Goal: Information Seeking & Learning: Learn about a topic

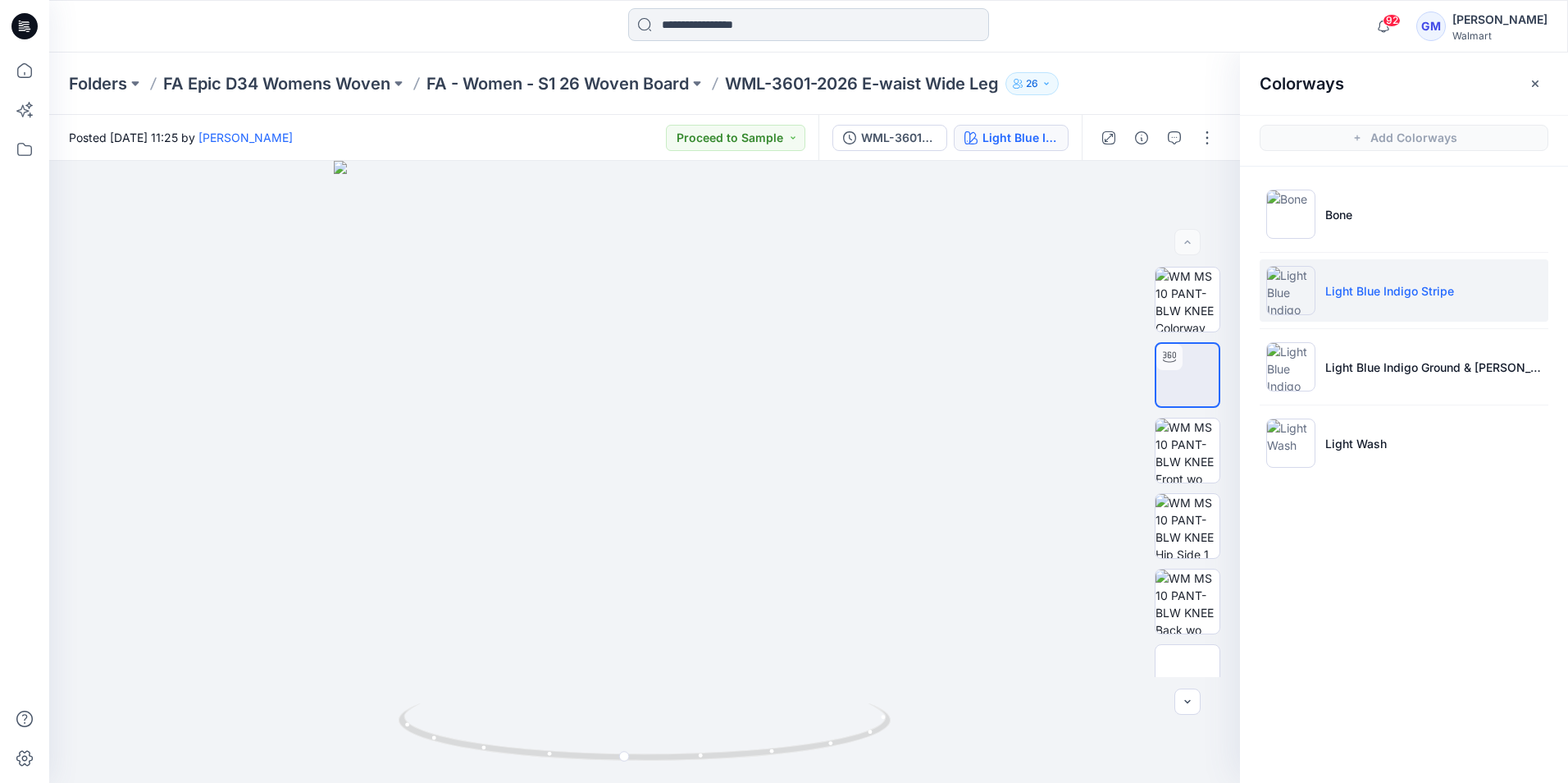
click at [721, 26] on input at bounding box center [808, 24] width 361 height 33
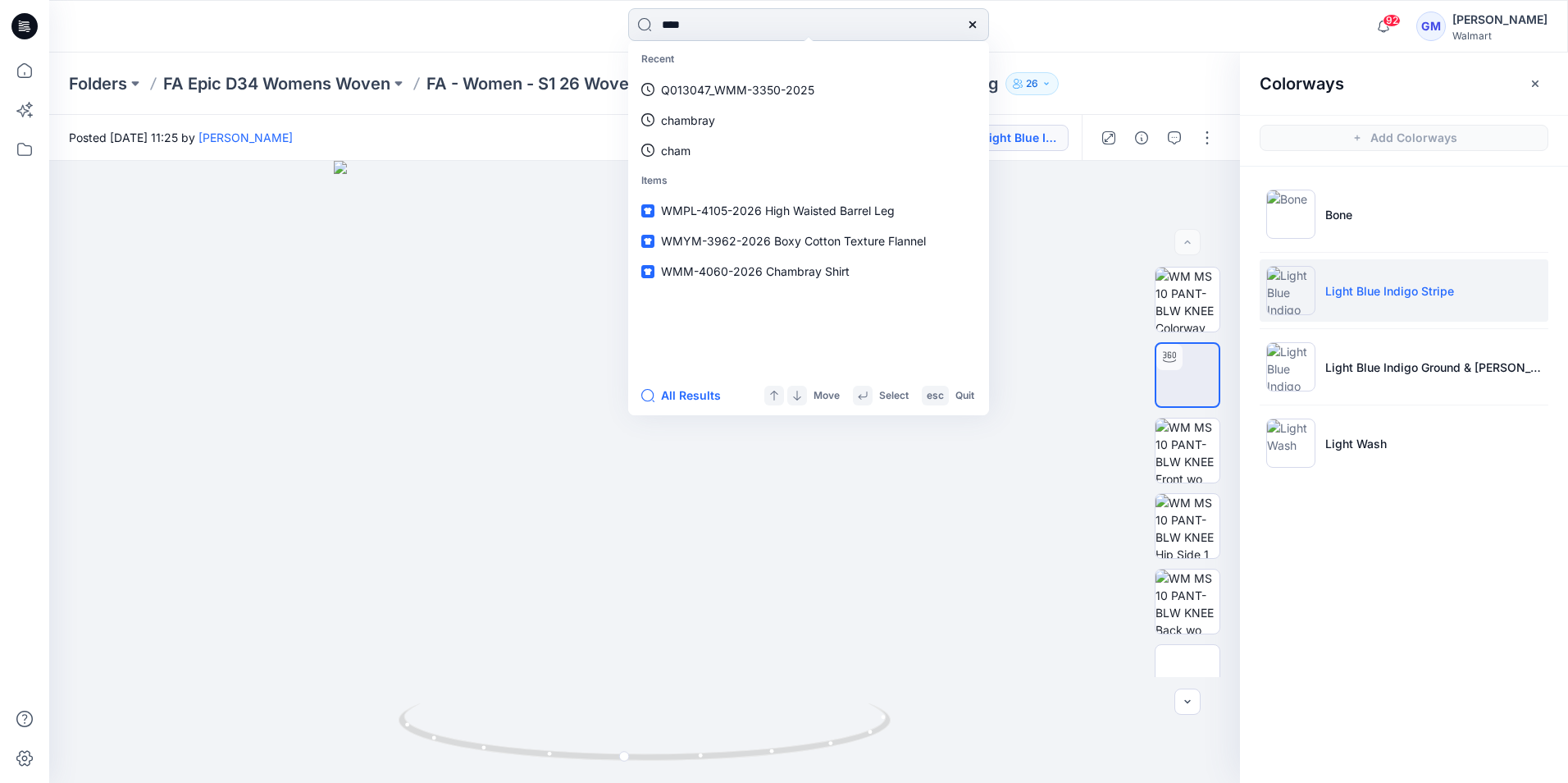
type input "****"
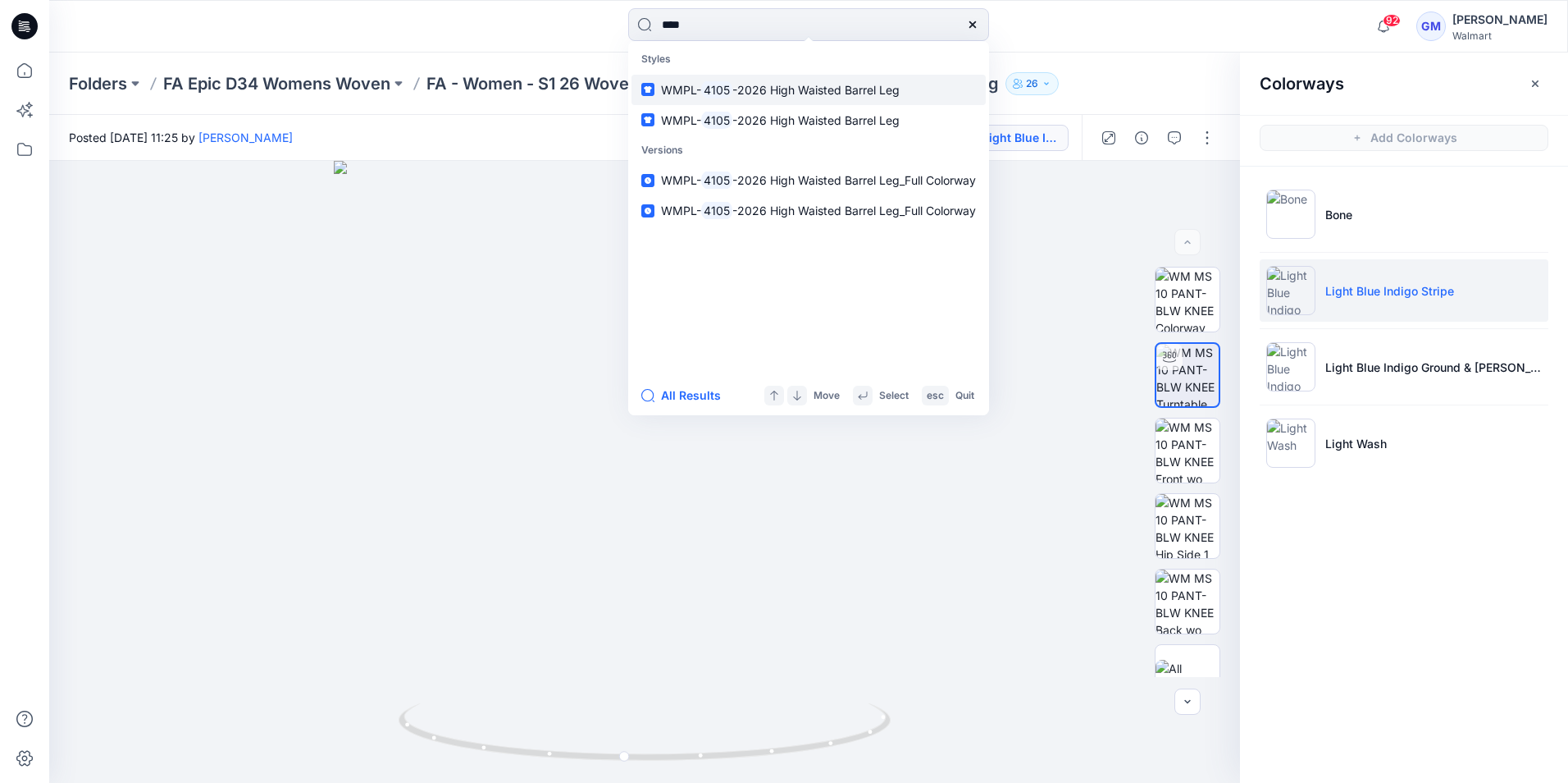
click at [755, 80] on link "WMPL- 4105 -2026 High Waisted Barrel Leg" at bounding box center [808, 90] width 354 height 31
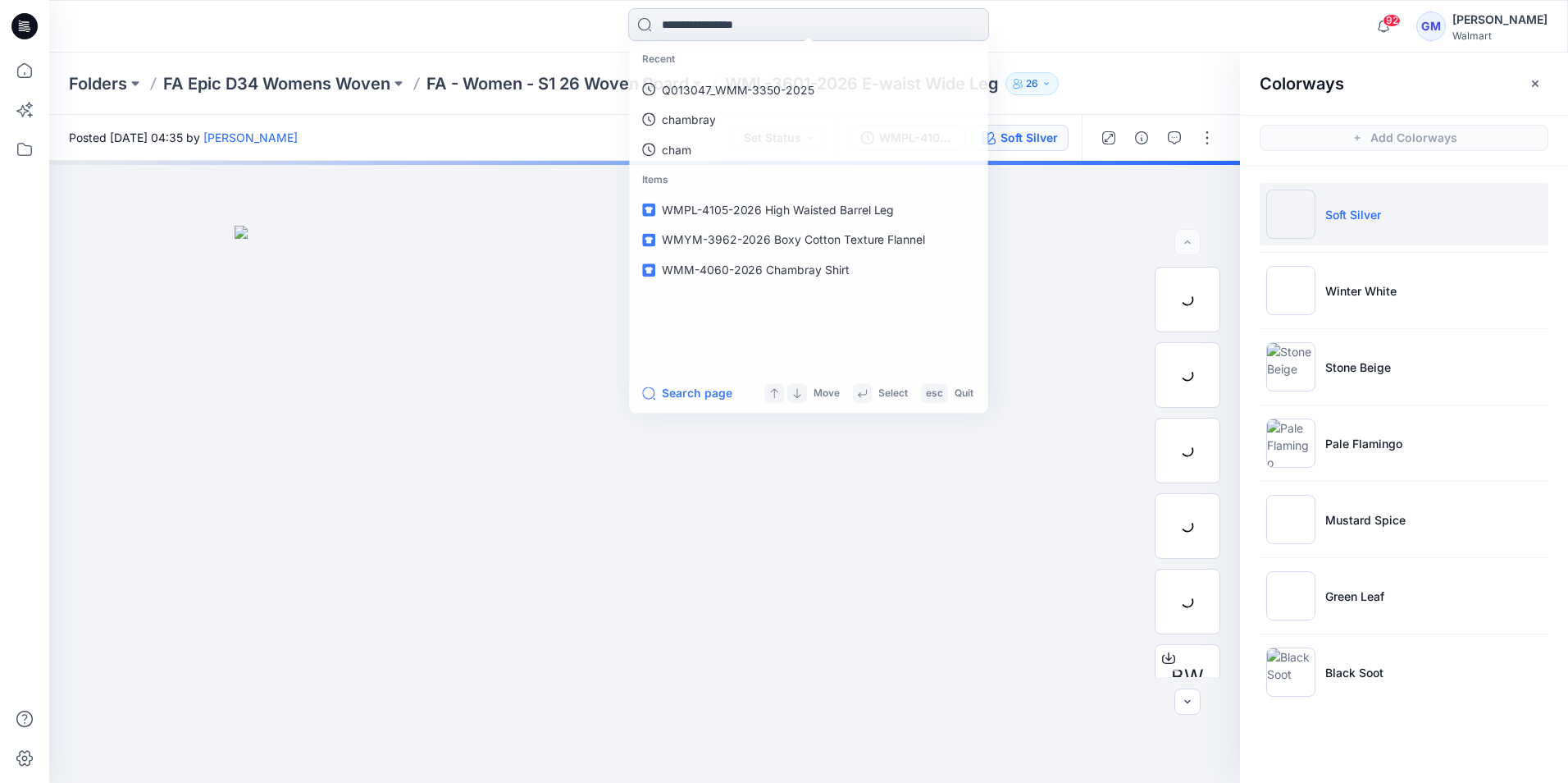
click at [759, 25] on input at bounding box center [808, 24] width 361 height 33
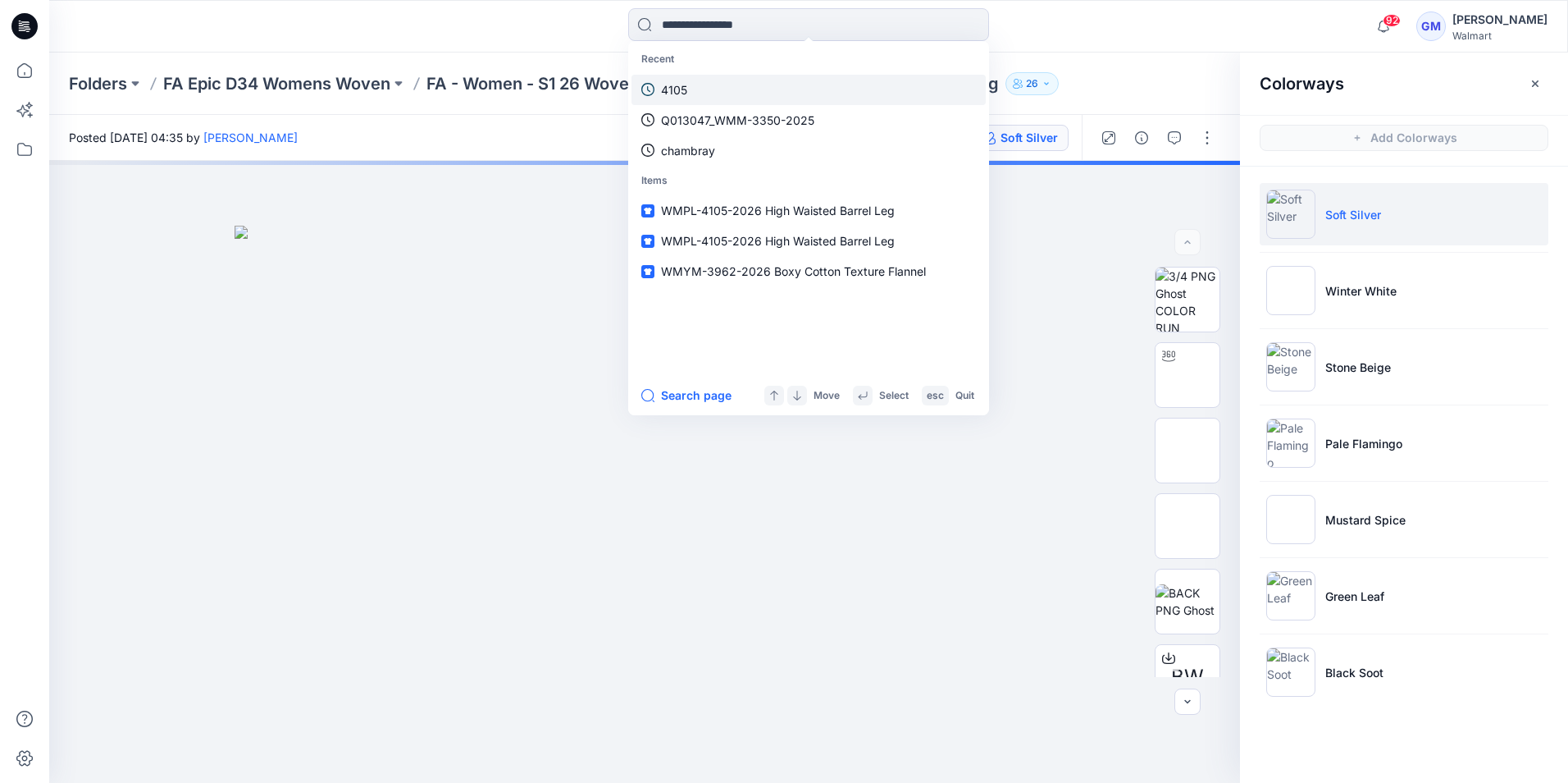
click at [720, 90] on link "4105" at bounding box center [808, 90] width 354 height 31
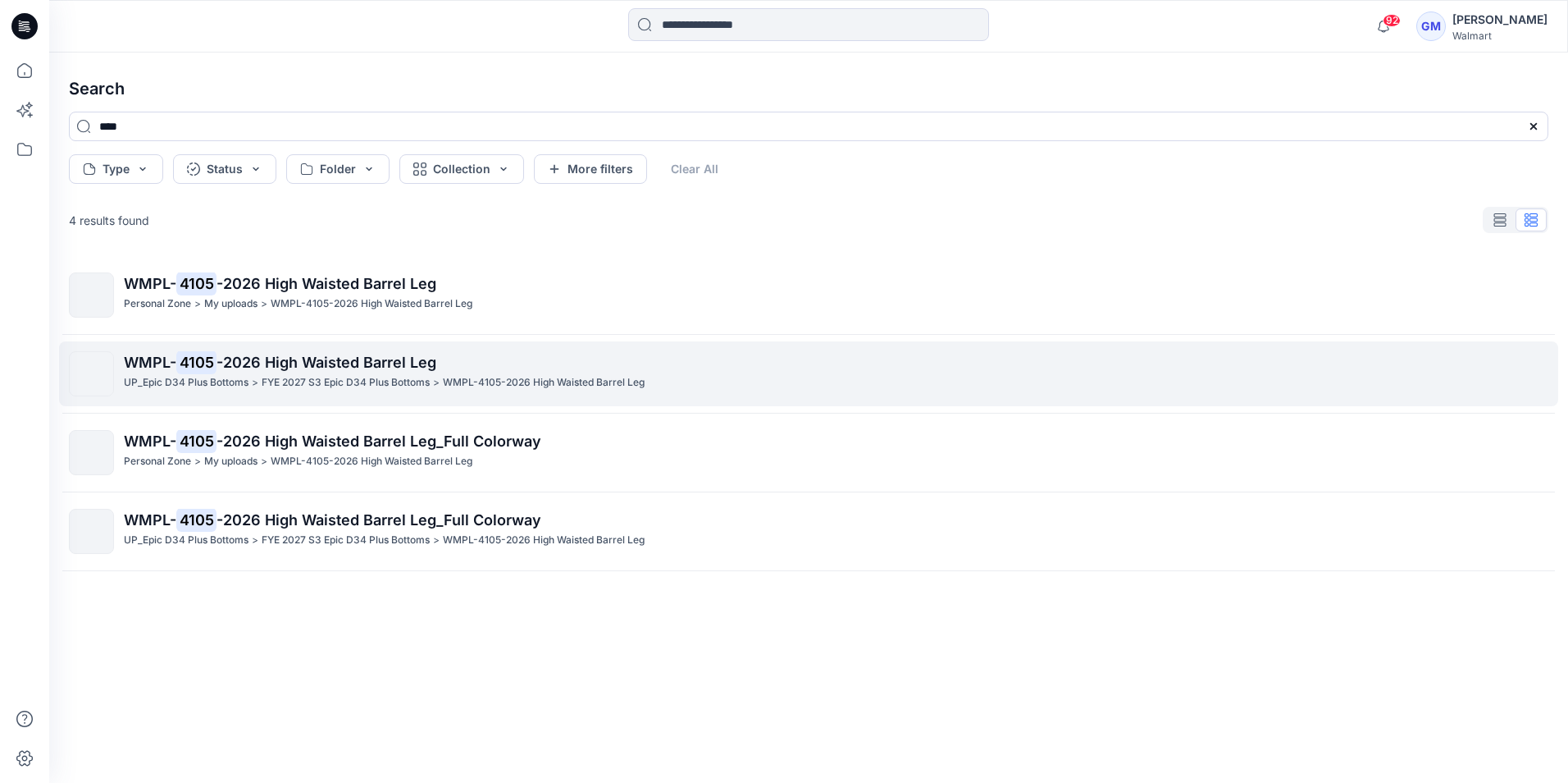
click at [236, 364] on span "-2026 High Waisted Barrel Leg" at bounding box center [326, 361] width 220 height 17
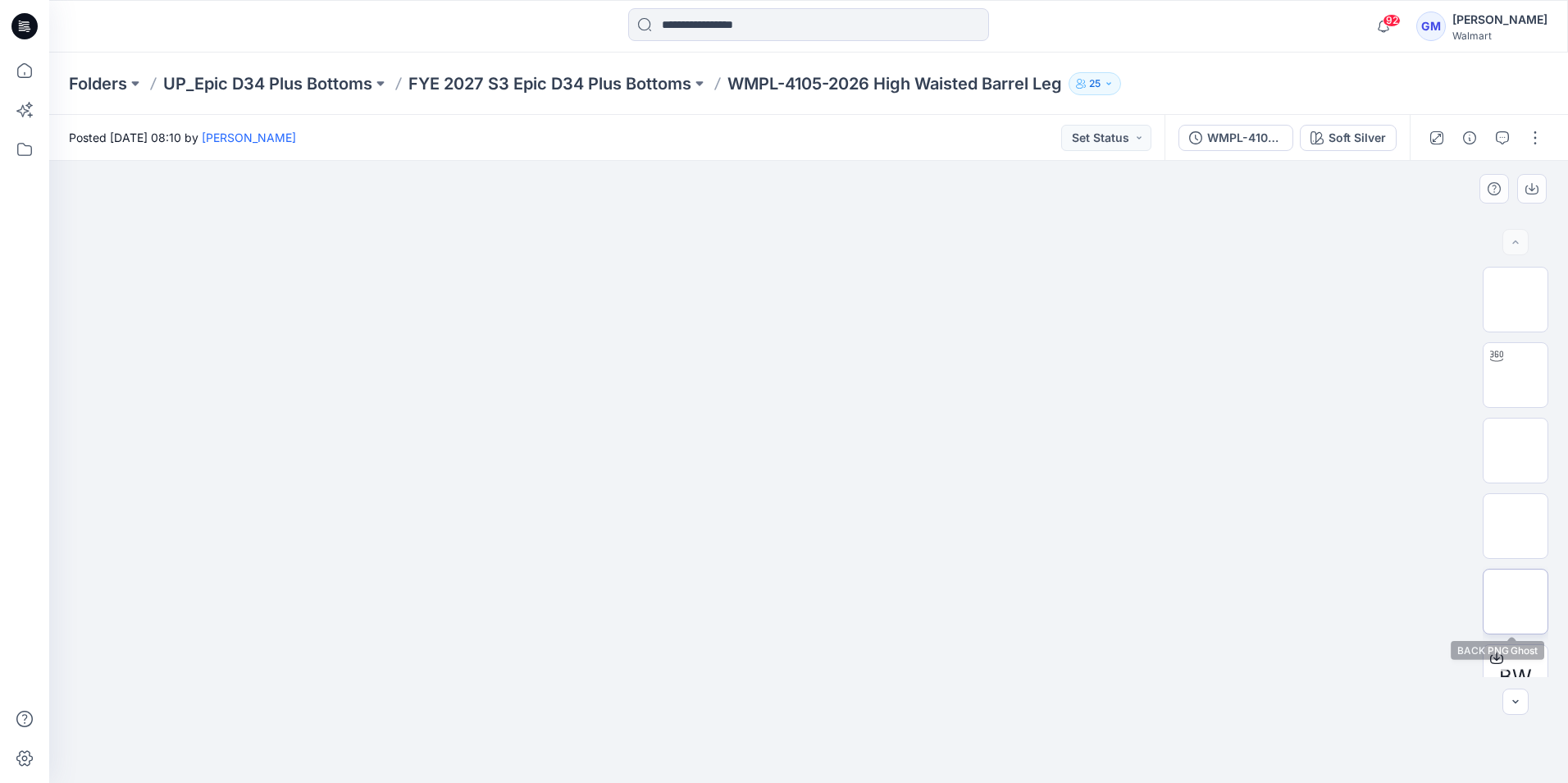
scroll to position [184, 0]
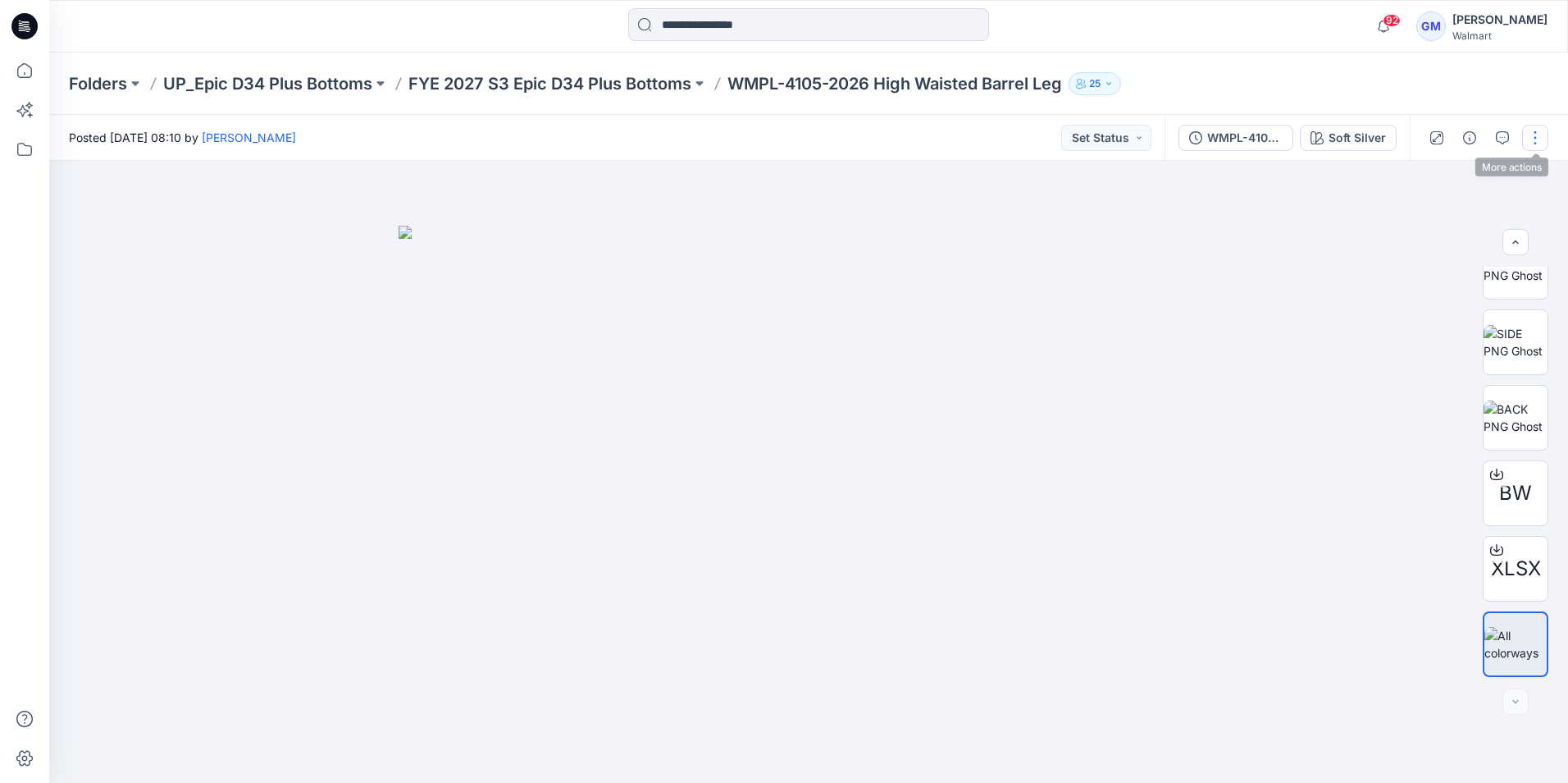
click at [1536, 143] on button "button" at bounding box center [1535, 137] width 26 height 26
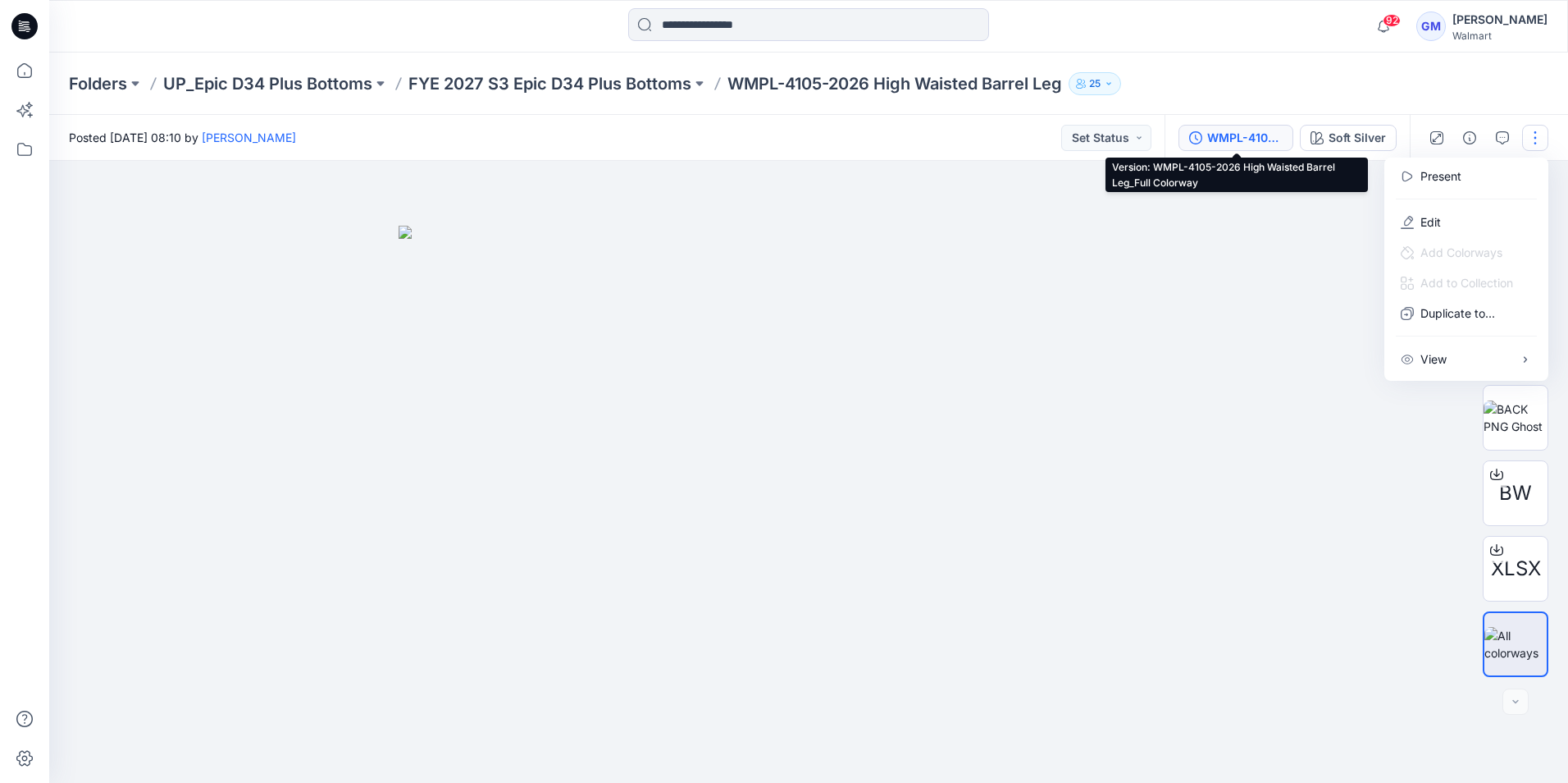
click at [1205, 133] on button "WMPL-4105-2026 High Waisted Barrel Leg_Full Colorway" at bounding box center [1235, 137] width 114 height 26
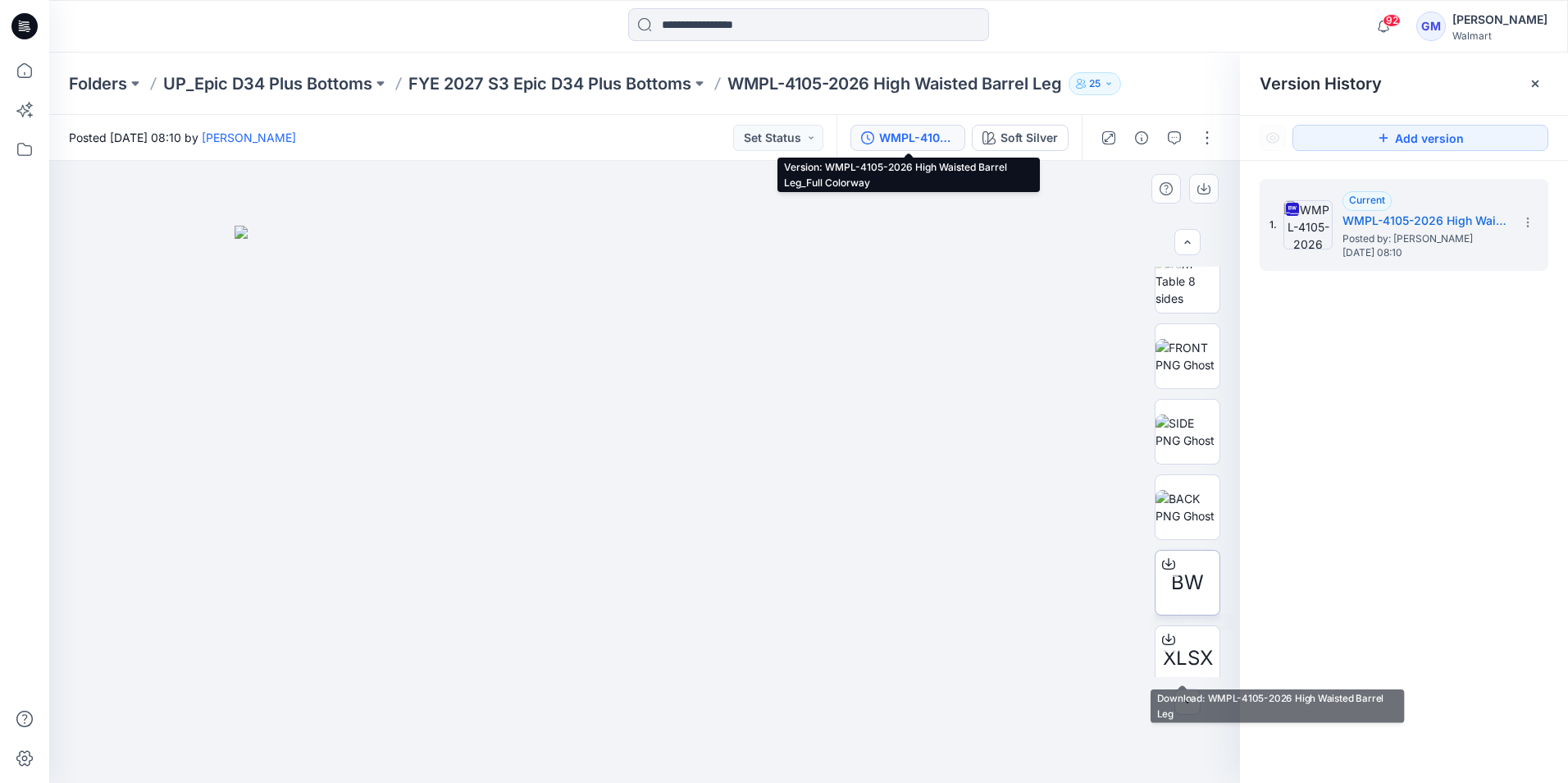
scroll to position [0, 0]
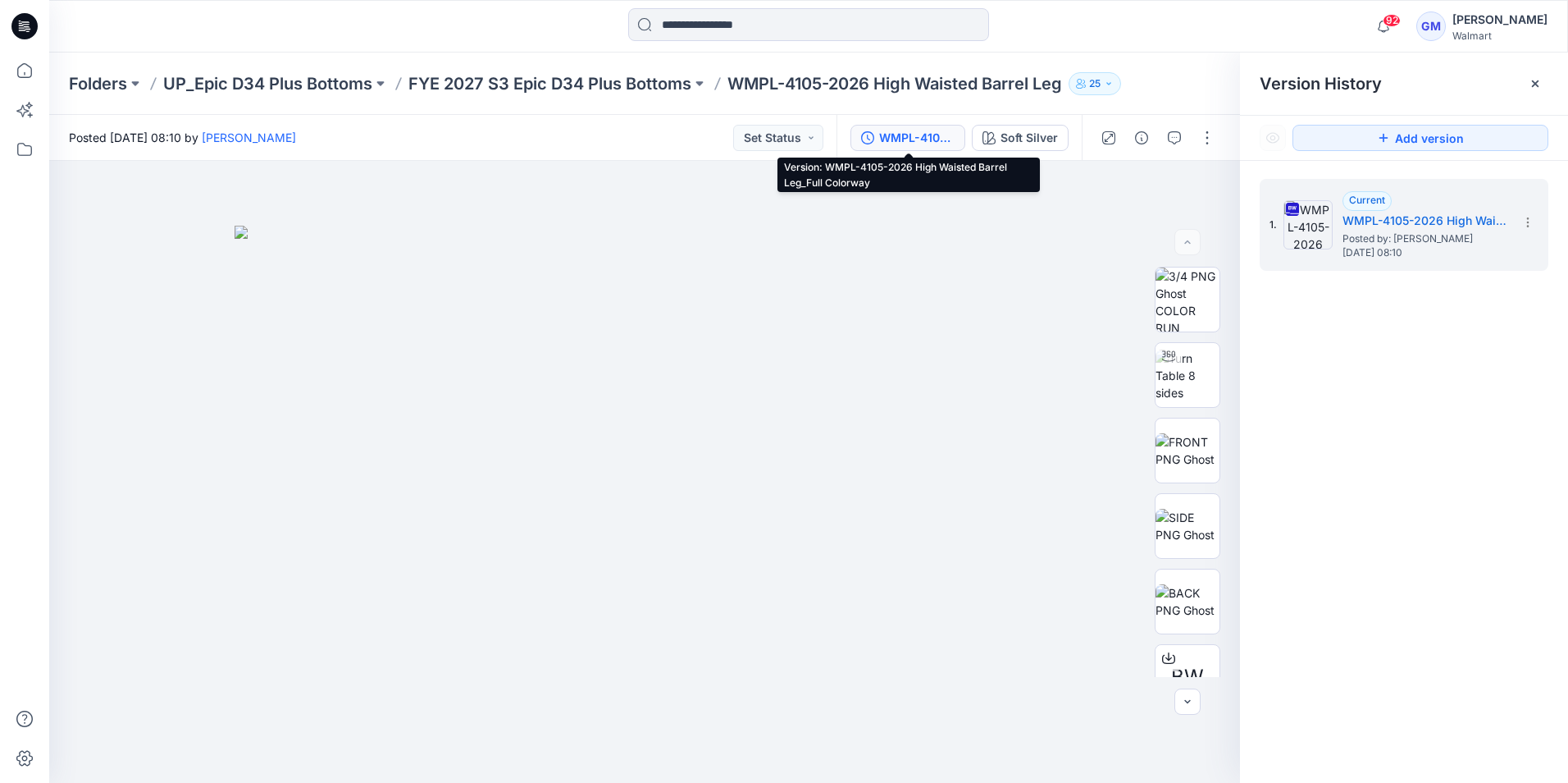
click at [934, 134] on div "WMPL-4105-2026 High Waisted Barrel Leg_Full Colorway" at bounding box center [917, 137] width 76 height 18
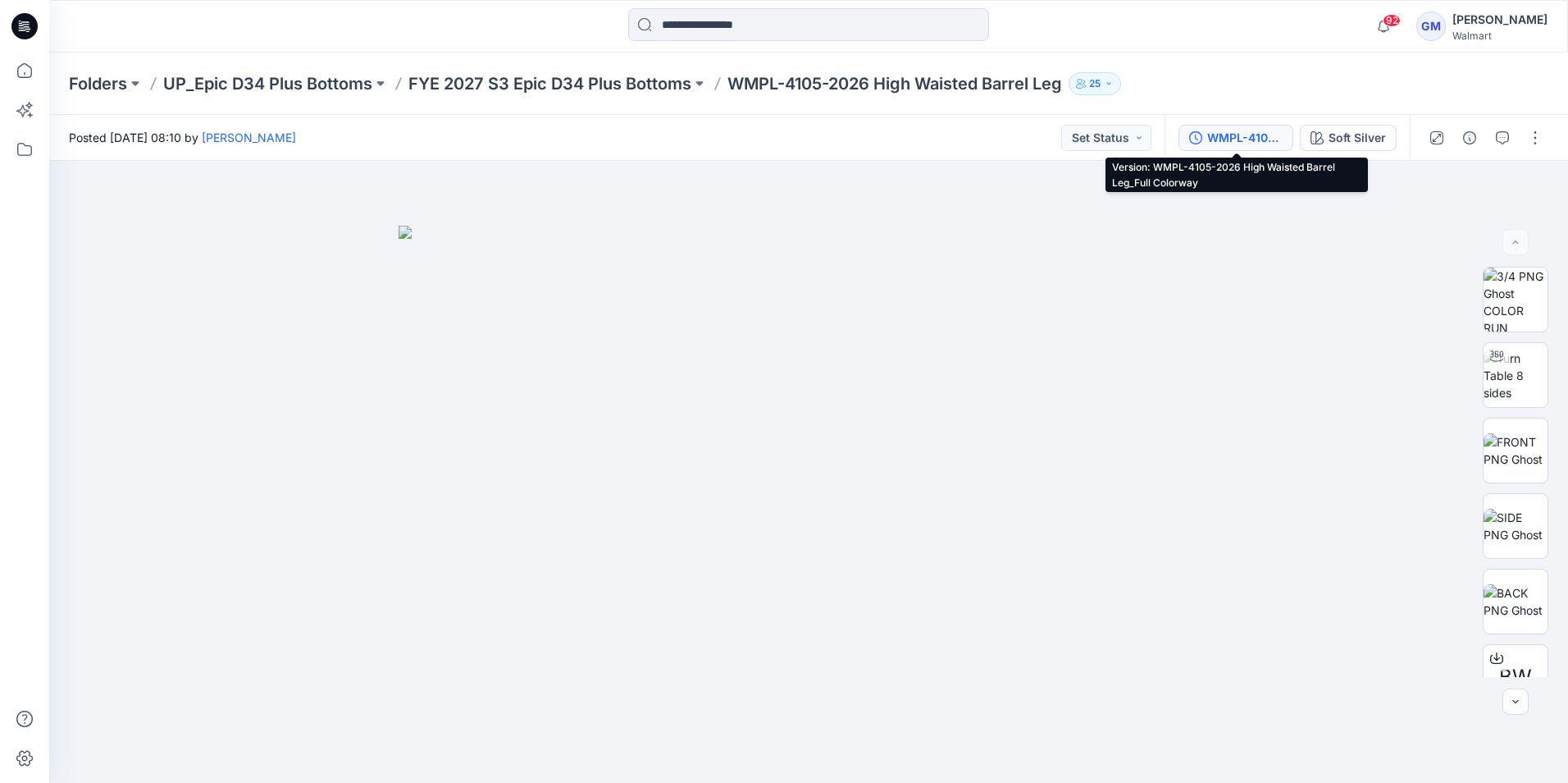
click at [1255, 129] on div "WMPL-4105-2026 High Waisted Barrel Leg_Full Colorway" at bounding box center [1245, 137] width 76 height 18
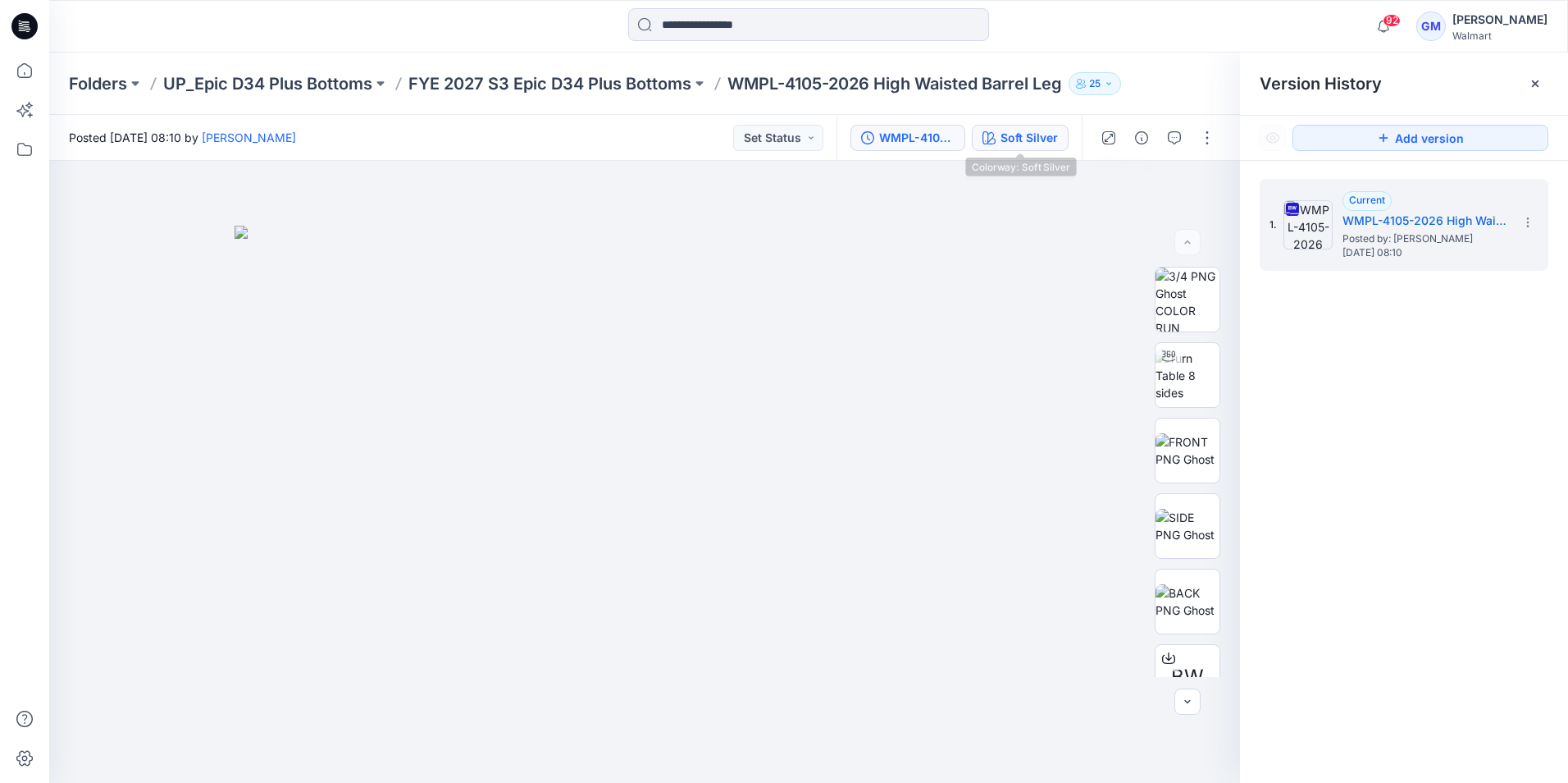
click at [1037, 139] on div "Soft Silver" at bounding box center [1029, 137] width 58 height 18
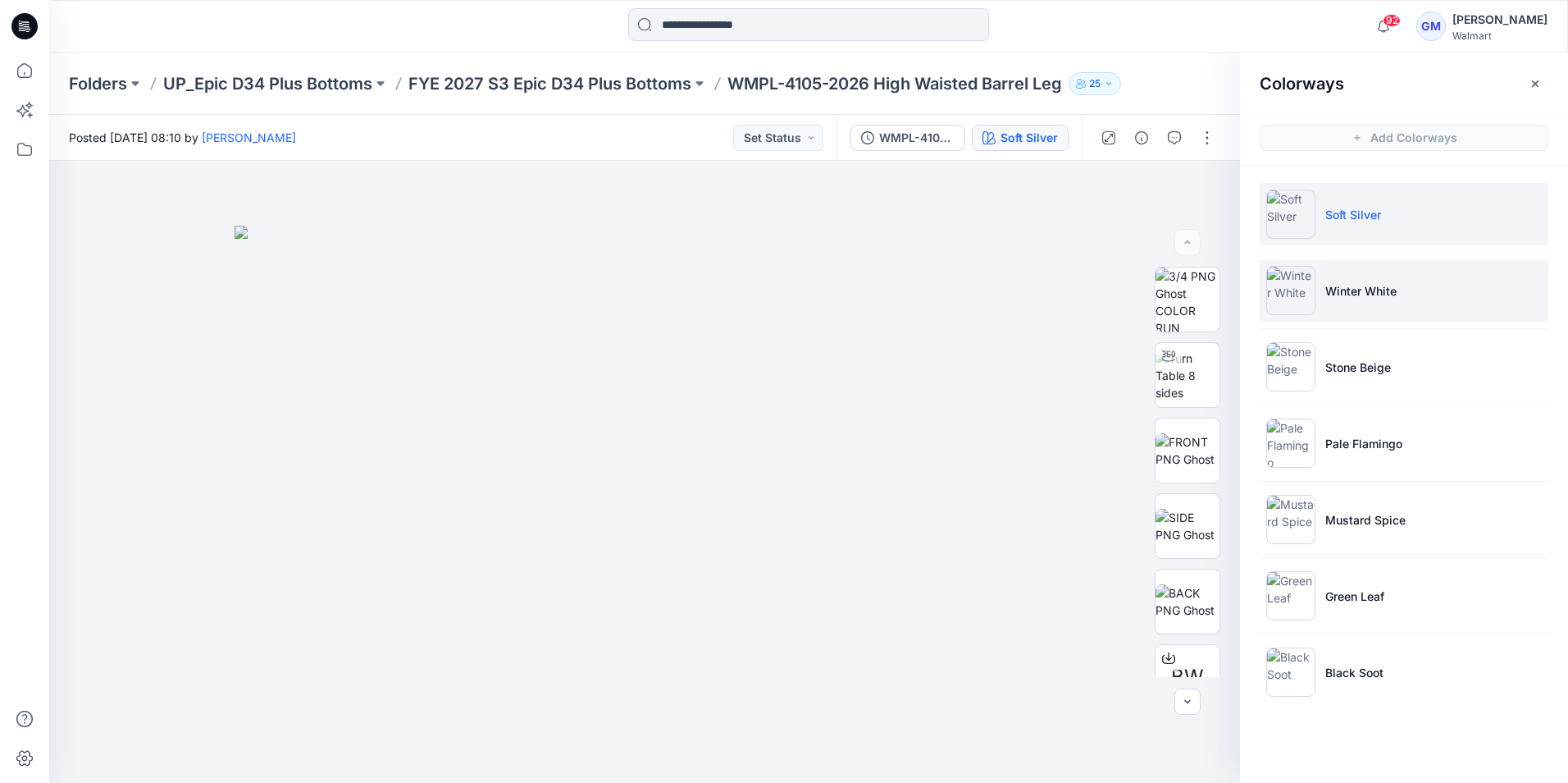
click at [1360, 299] on li "Winter White" at bounding box center [1404, 291] width 288 height 63
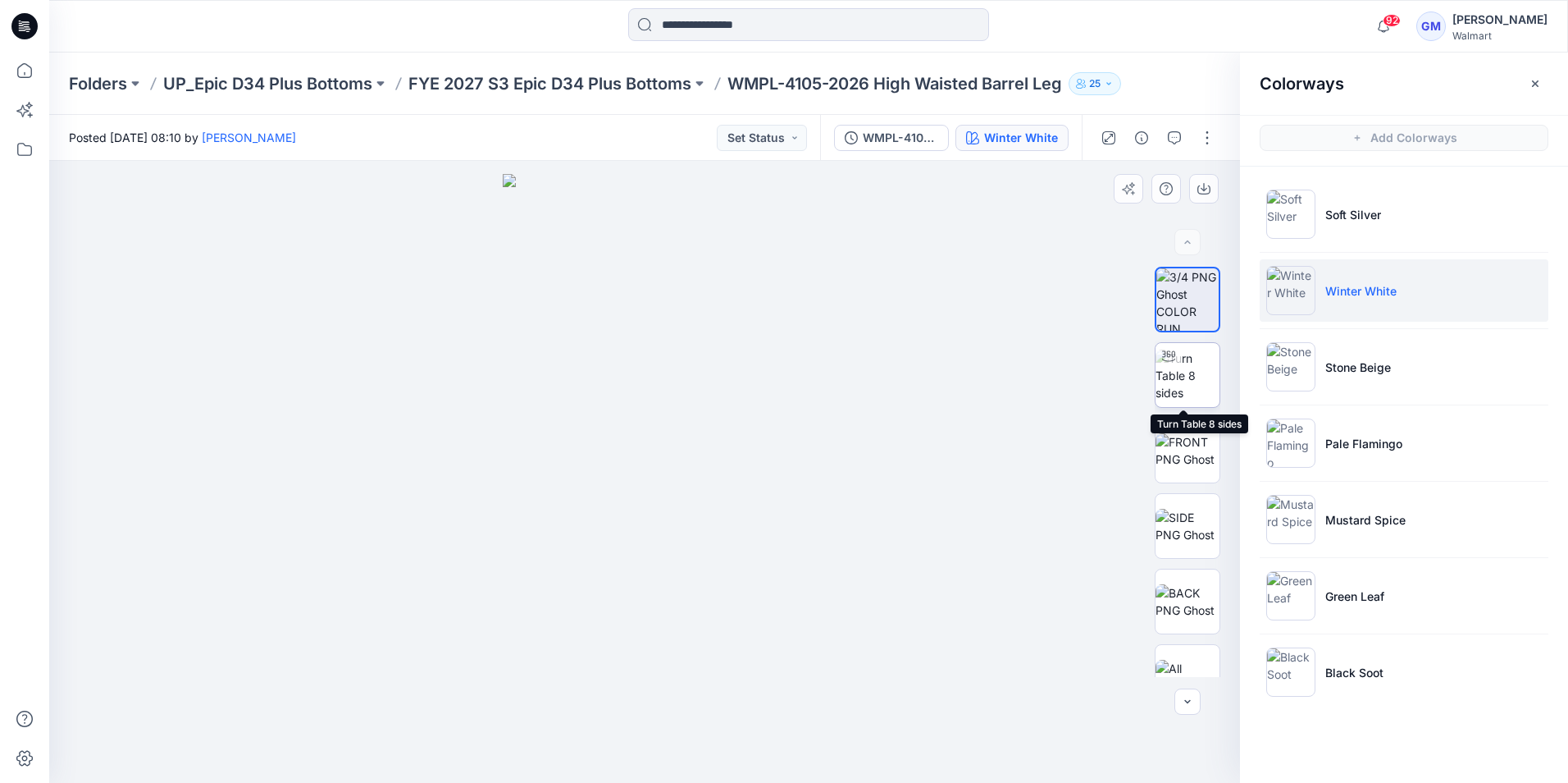
click at [1199, 386] on img at bounding box center [1187, 375] width 64 height 52
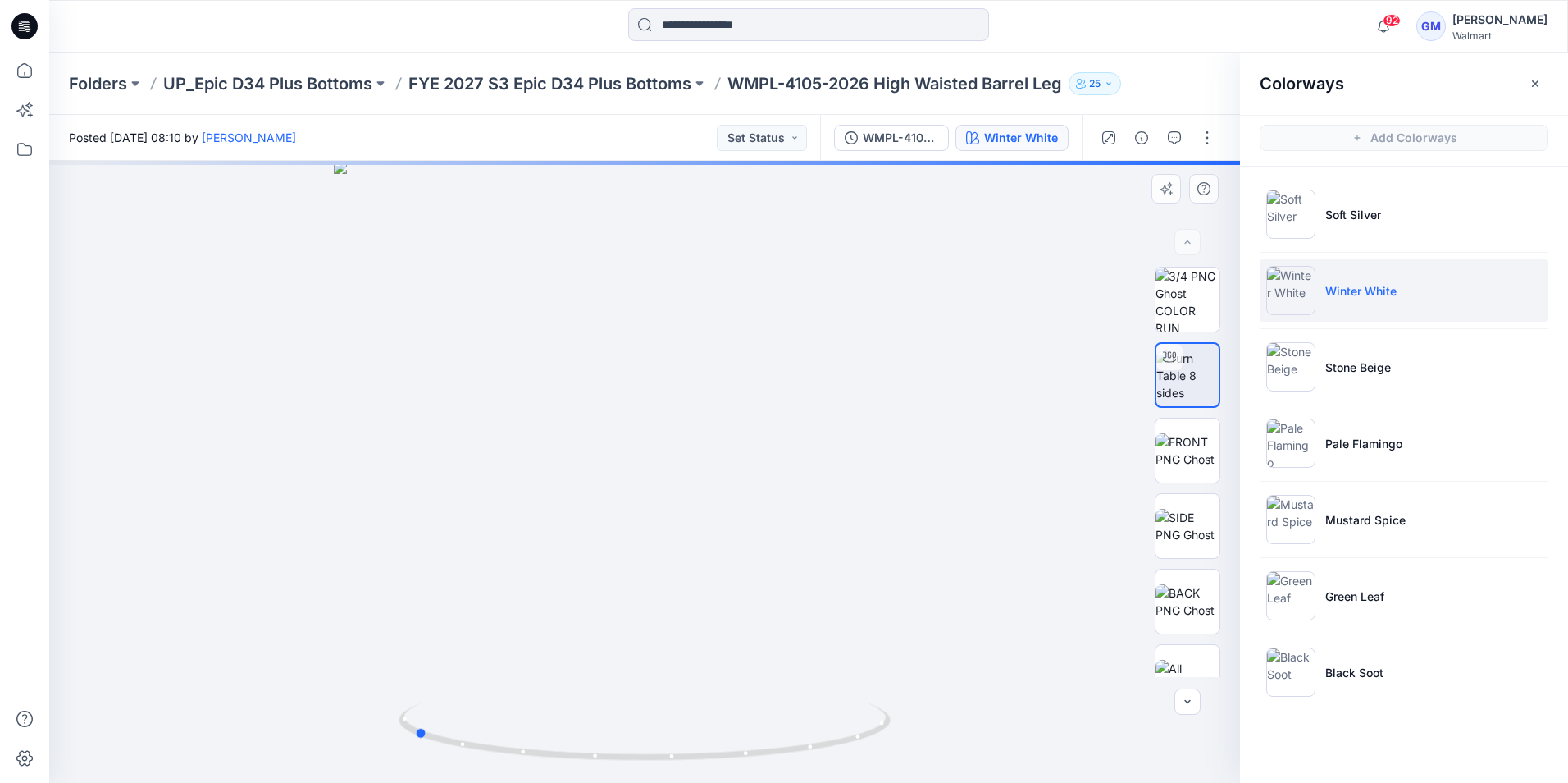
drag, startPoint x: 643, startPoint y: 759, endPoint x: 904, endPoint y: 733, distance: 262.3
click at [904, 733] on div at bounding box center [643, 472] width 1190 height 622
